Goal: Find specific page/section: Find specific page/section

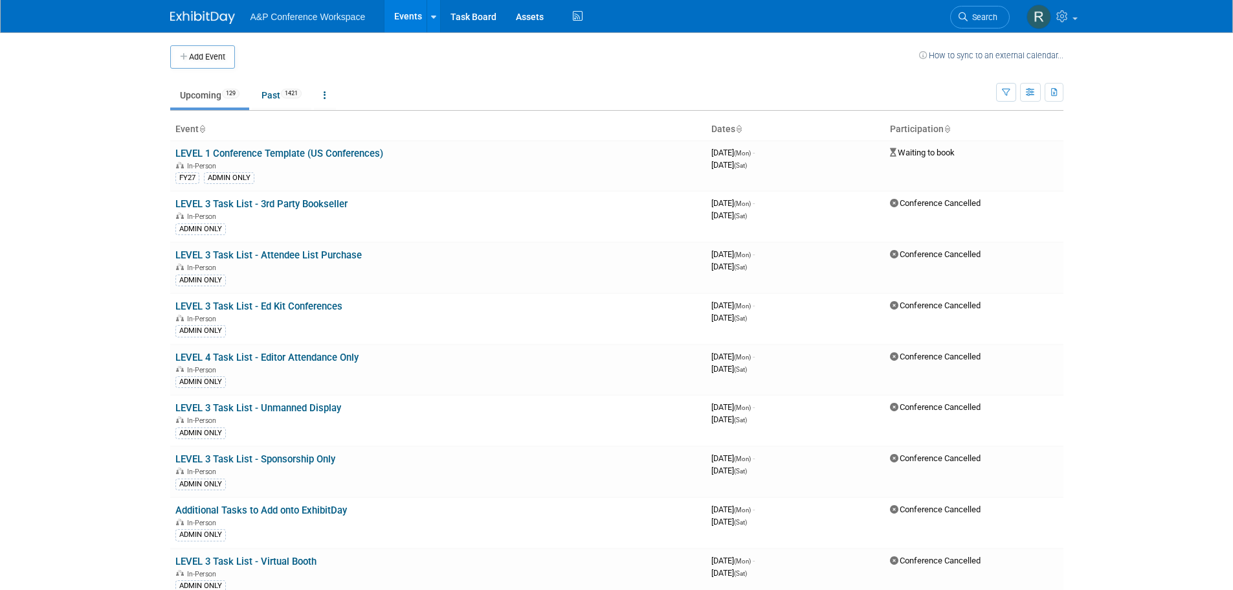
click at [982, 16] on span "Search" at bounding box center [982, 17] width 30 height 10
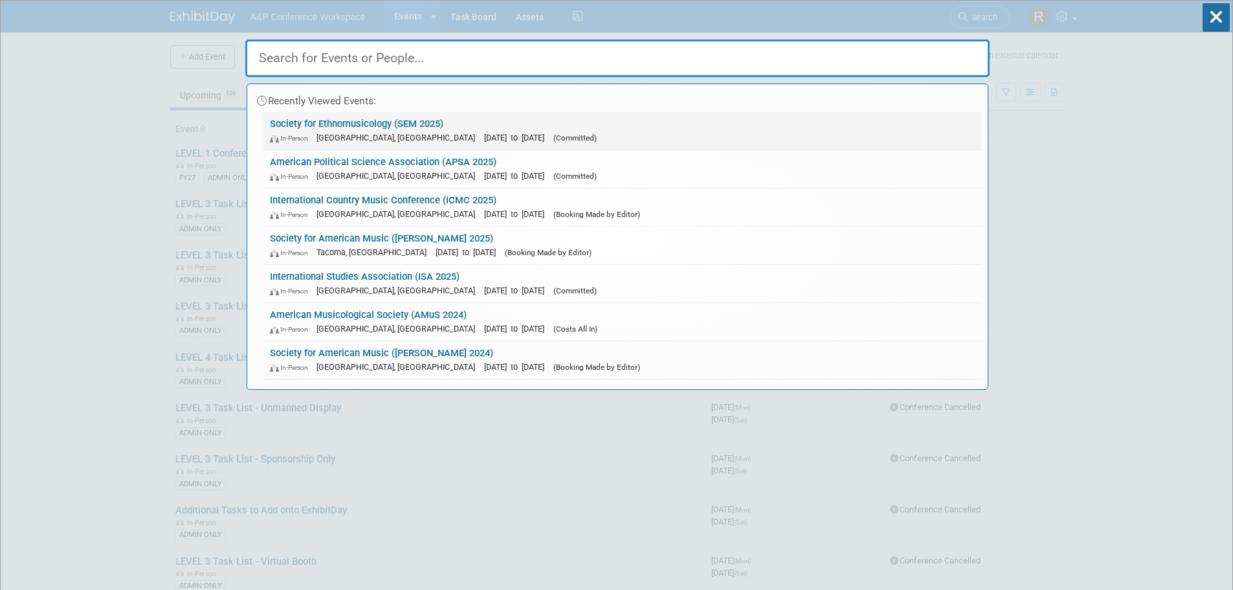
click at [484, 134] on span "[DATE] to [DATE]" at bounding box center [517, 138] width 67 height 10
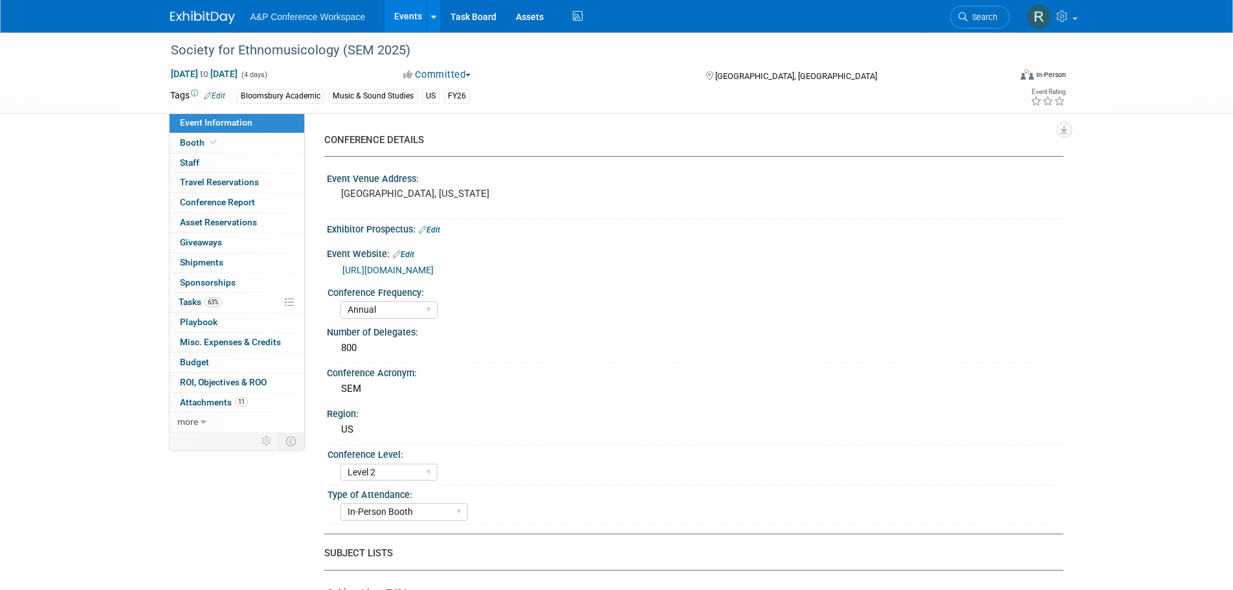
select select "Annual"
select select "Level 2"
select select "In-Person Booth"
select select "Music & Sound Studies"
select select "Bloomsbury Academic"
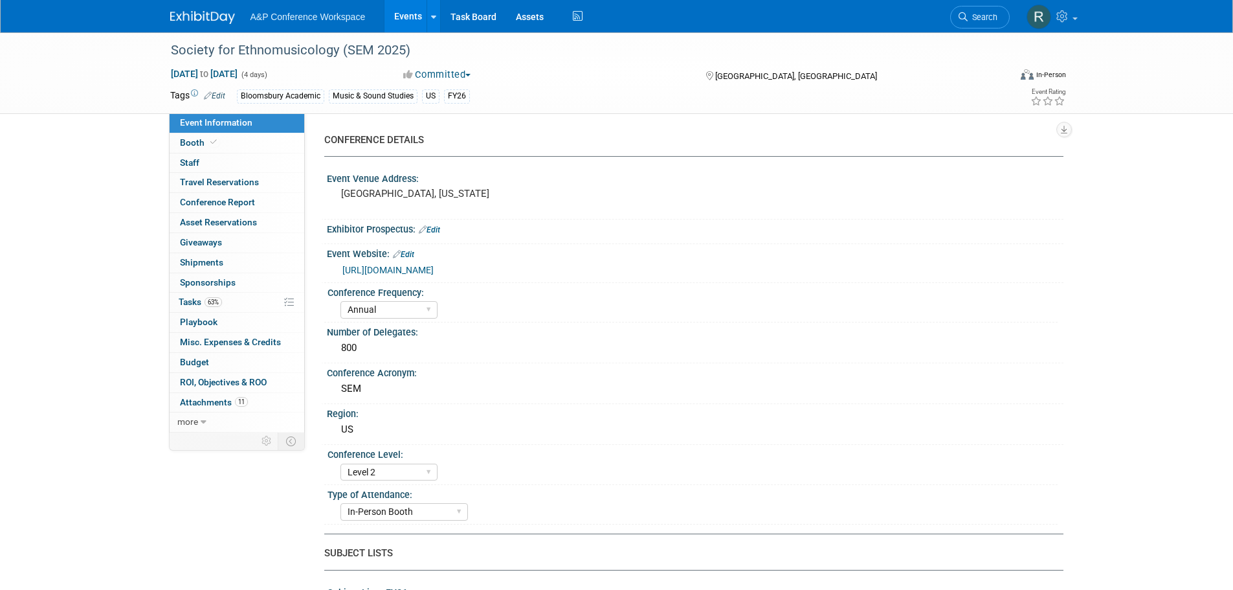
select select "Amanda Oney"
select select "Brenna Akerman"
select select "Anna Roberts"
select select "Brand/Subject Presence​"
